Goal: Find specific page/section: Find specific page/section

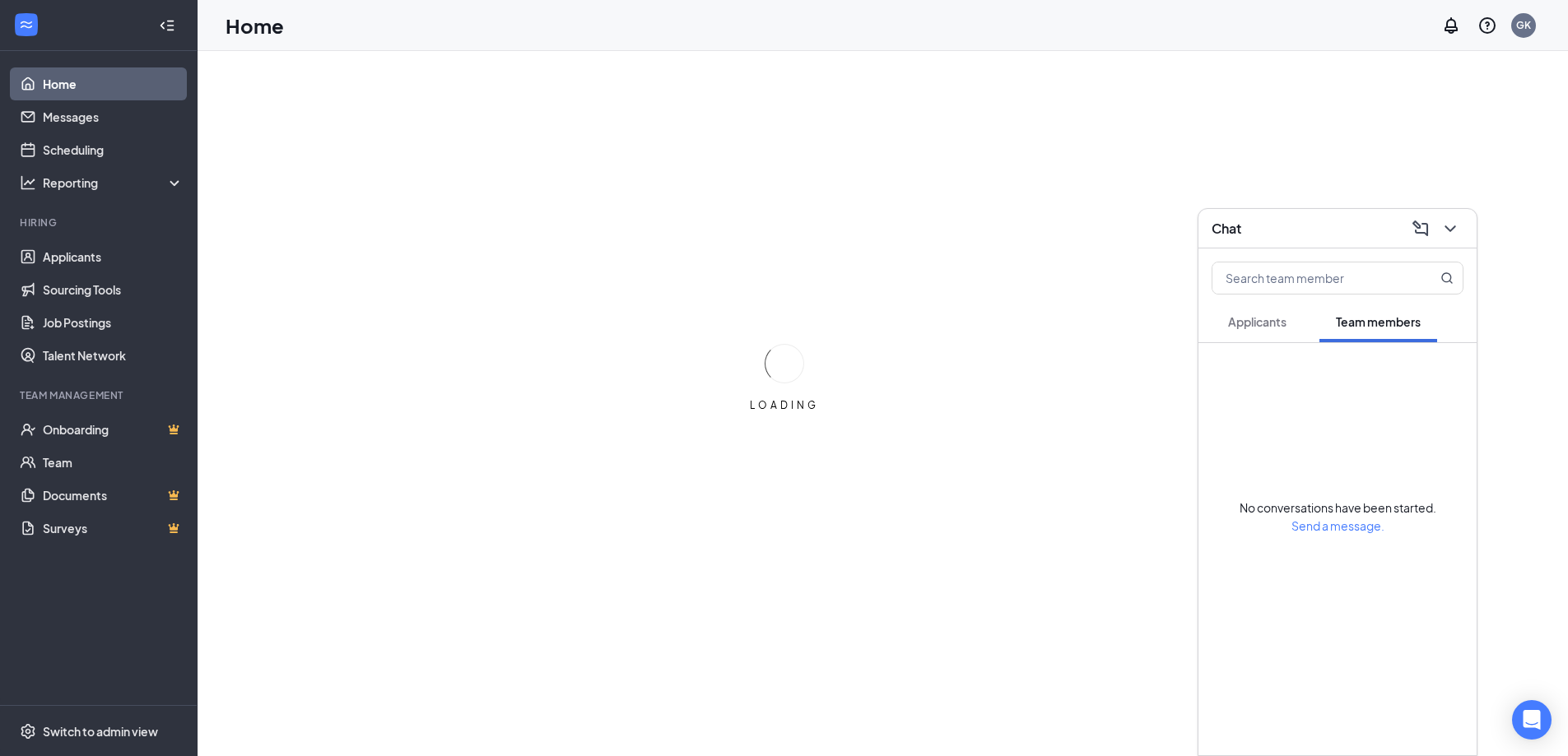
click at [1264, 313] on button "Applicants" at bounding box center [1258, 322] width 91 height 41
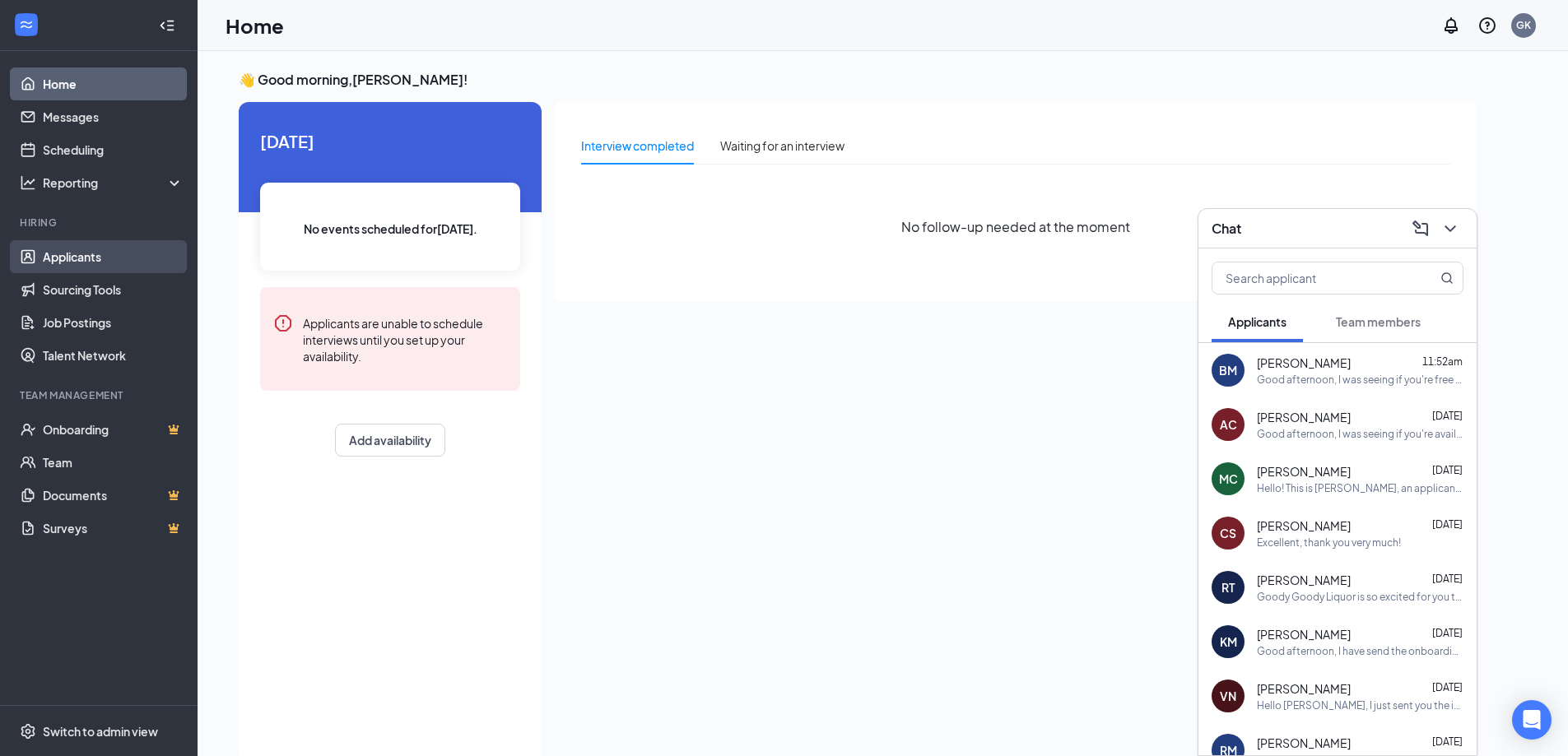
click at [49, 260] on link "Applicants" at bounding box center [113, 257] width 141 height 33
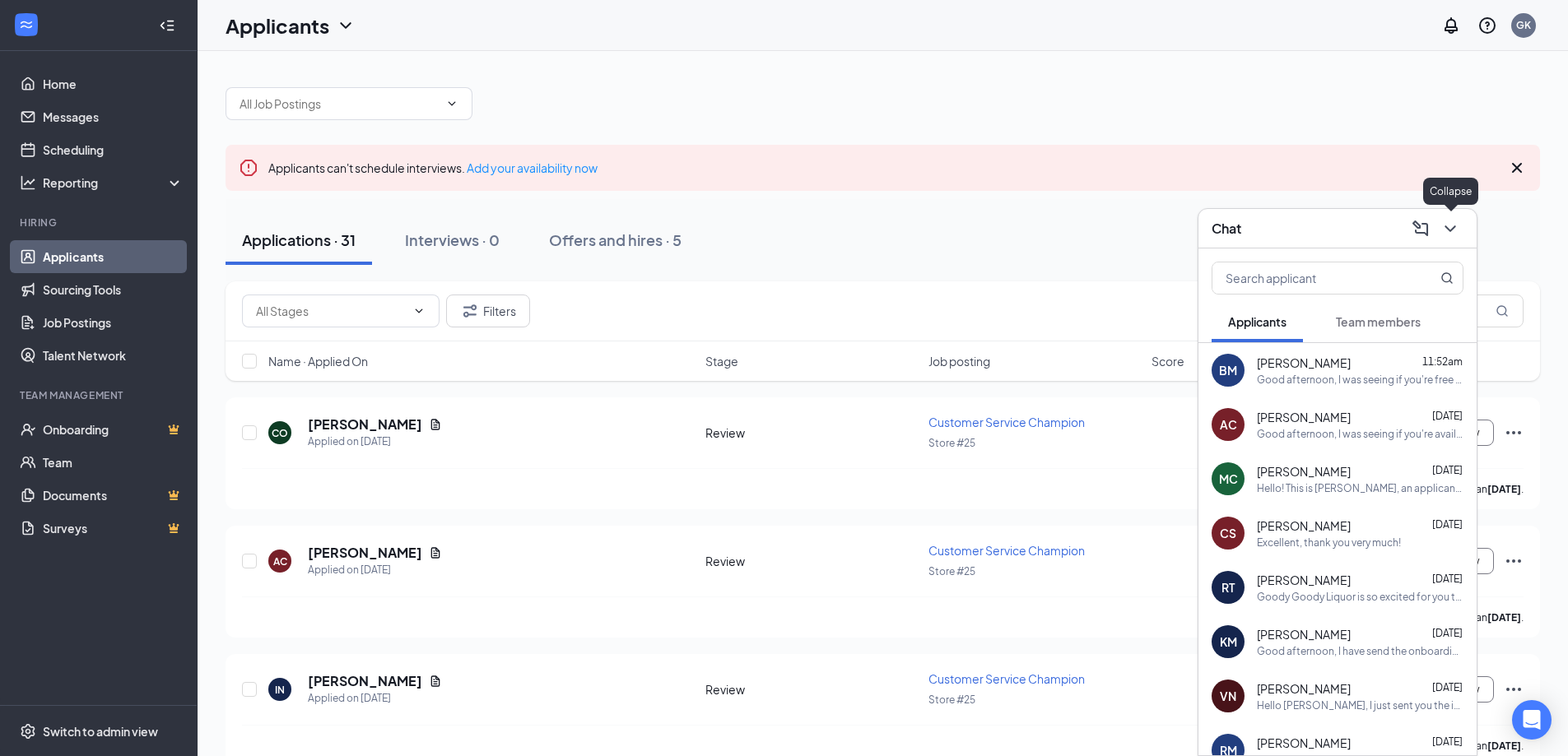
click at [1443, 224] on icon "ChevronDown" at bounding box center [1450, 228] width 19 height 19
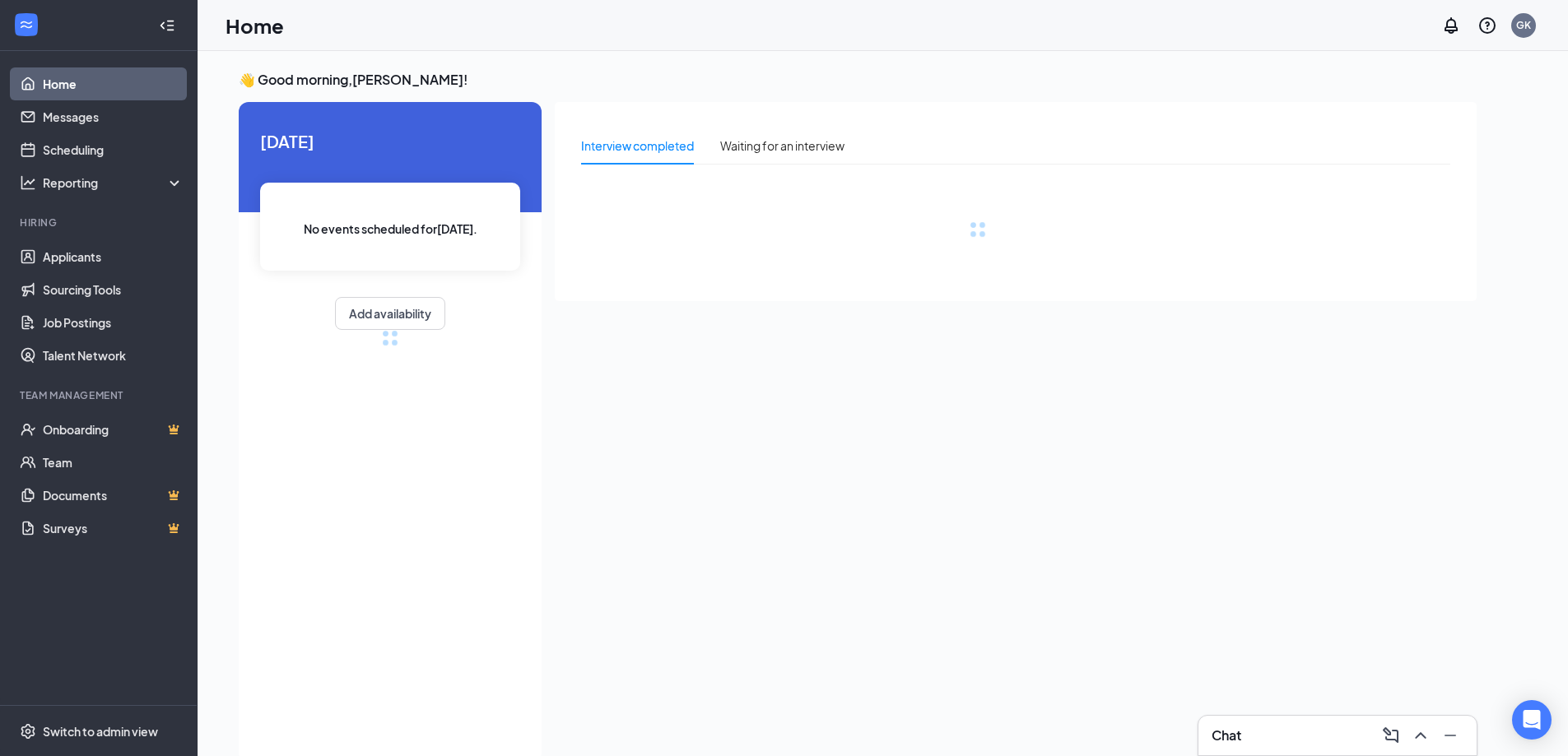
click at [1289, 725] on div "Chat" at bounding box center [1338, 736] width 252 height 26
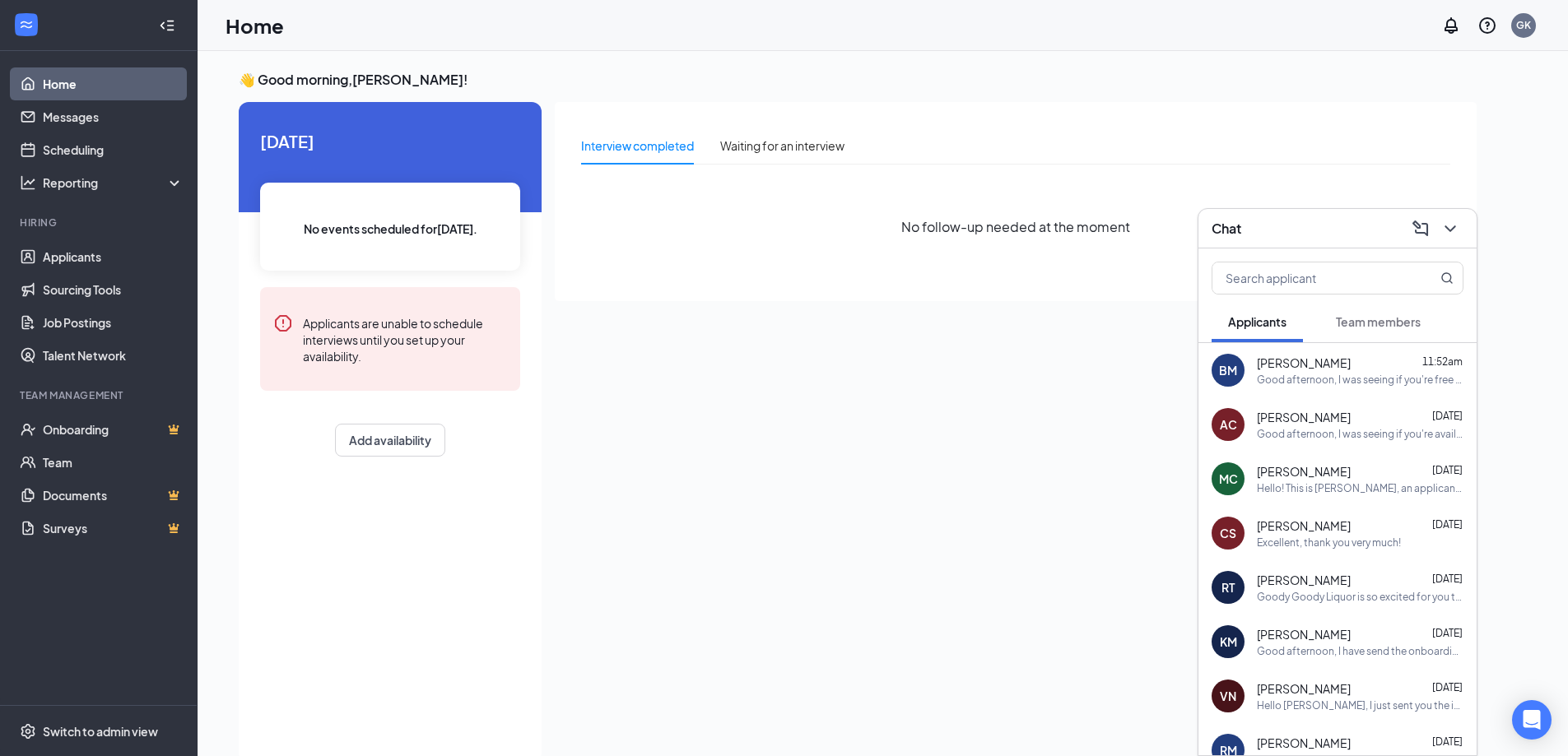
click at [926, 519] on div "Interview completed Waiting for an interview No follow-up needed at the moment" at bounding box center [1016, 428] width 922 height 651
